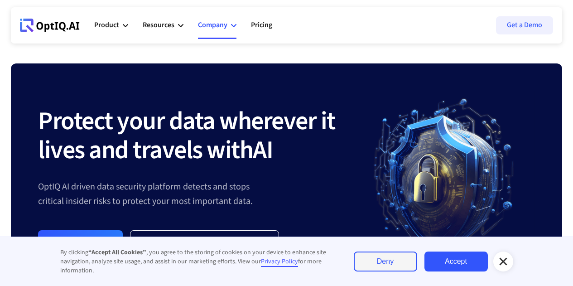
click at [229, 16] on div "Company" at bounding box center [217, 25] width 39 height 27
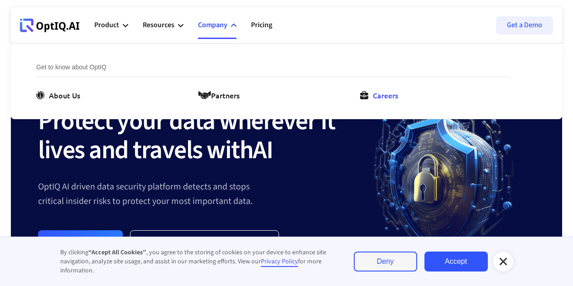
click at [365, 97] on div at bounding box center [363, 93] width 7 height 7
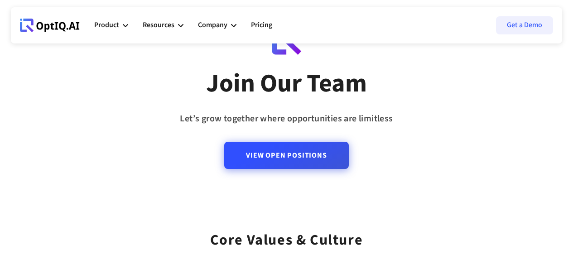
scroll to position [41, 0]
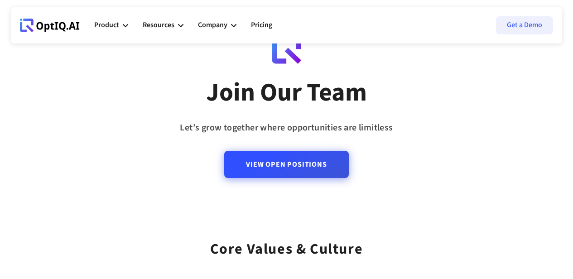
click at [272, 168] on link "View Open Positions" at bounding box center [286, 164] width 124 height 27
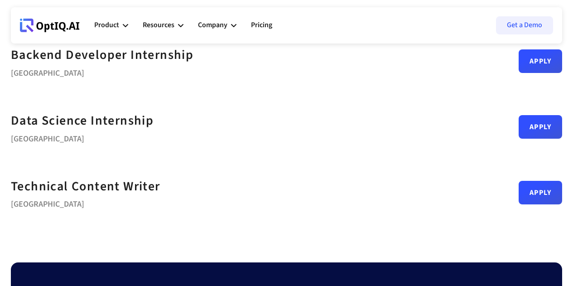
scroll to position [475, 0]
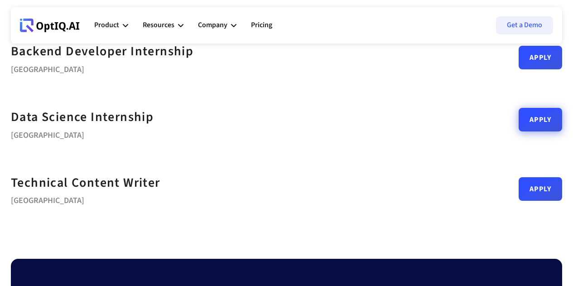
click at [519, 117] on link "Apply" at bounding box center [540, 120] width 43 height 24
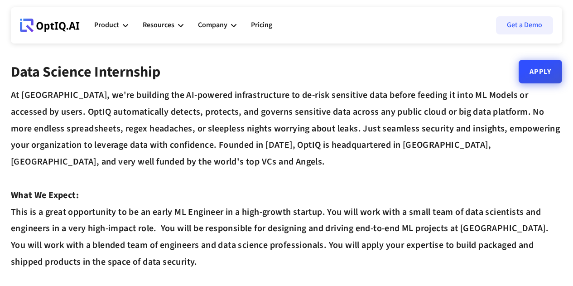
click at [552, 68] on link "Apply" at bounding box center [540, 72] width 43 height 24
